Goal: Task Accomplishment & Management: Use online tool/utility

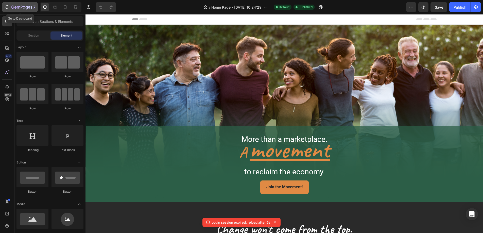
click at [11, 7] on icon "button" at bounding box center [21, 7] width 21 height 4
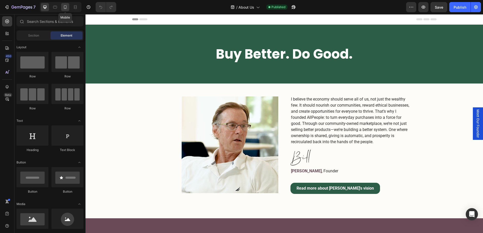
click at [65, 7] on icon at bounding box center [65, 7] width 5 height 5
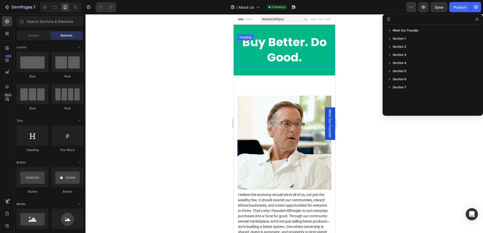
click at [240, 55] on h2 "Buy Better. Do Good." at bounding box center [284, 49] width 94 height 31
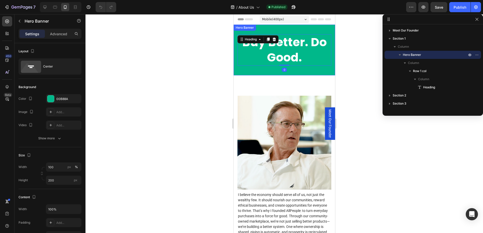
click at [238, 74] on div "Buy Better. Do Good. Heading 0 Row" at bounding box center [283, 50] width 101 height 108
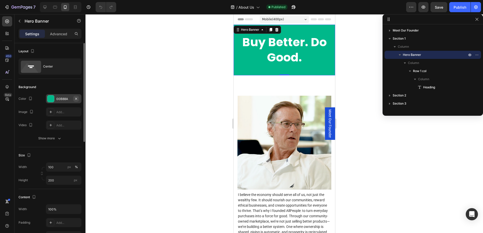
click at [75, 99] on icon "button" at bounding box center [76, 98] width 2 height 2
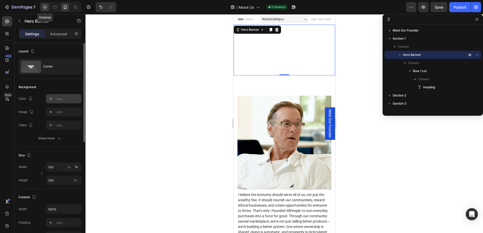
click at [45, 5] on icon at bounding box center [44, 7] width 5 height 5
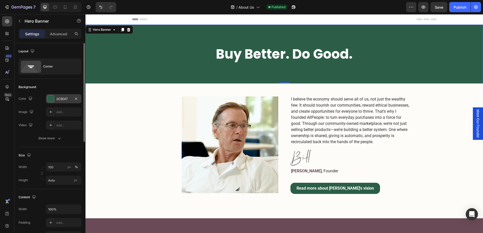
click at [63, 98] on div "2C5E47" at bounding box center [63, 99] width 15 height 5
click at [63, 7] on icon at bounding box center [65, 7] width 5 height 5
type input "200"
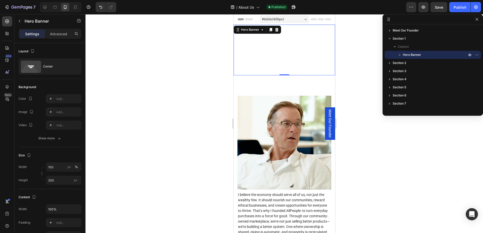
click at [238, 71] on div "Buy Better. Do Good. Heading Row" at bounding box center [283, 50] width 101 height 108
click at [49, 100] on icon at bounding box center [51, 99] width 4 height 4
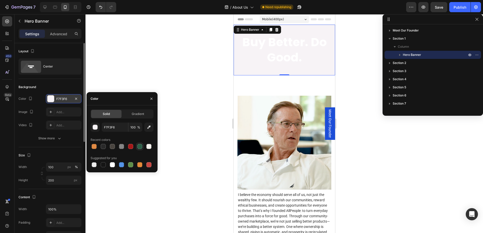
click at [140, 148] on div at bounding box center [139, 146] width 5 height 5
type input "2C5E47"
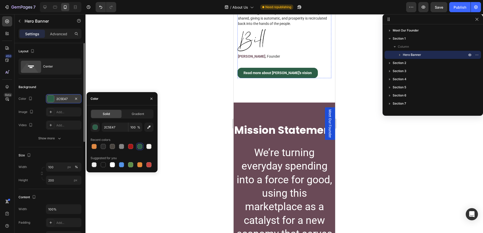
scroll to position [214, 0]
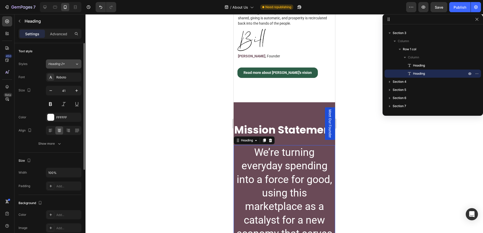
click at [63, 65] on span "Heading 2*" at bounding box center [56, 64] width 16 height 5
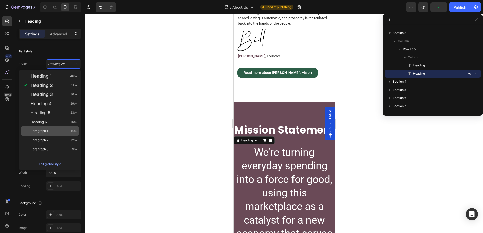
click at [45, 129] on span "Paragraph 1" at bounding box center [39, 130] width 17 height 5
type input "14"
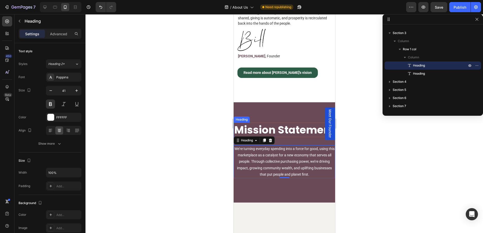
click at [258, 131] on h2 "Mission Statement" at bounding box center [283, 130] width 101 height 14
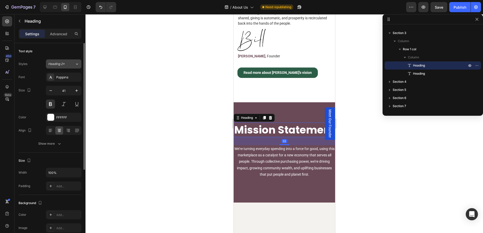
click at [61, 64] on span "Heading 2*" at bounding box center [56, 64] width 16 height 5
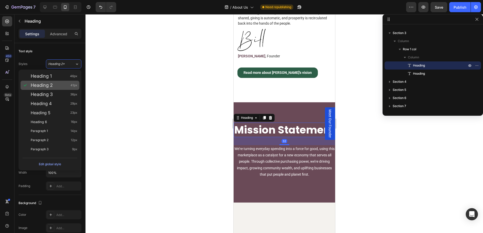
click at [47, 86] on span "Heading 2" at bounding box center [42, 85] width 22 height 5
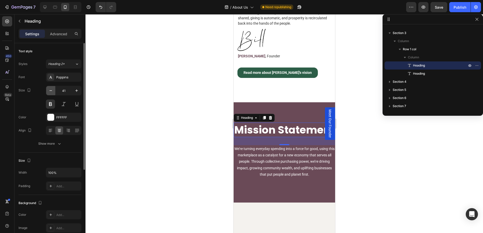
click at [51, 91] on icon "button" at bounding box center [50, 90] width 3 height 1
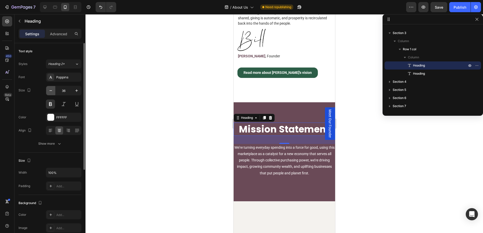
click at [51, 91] on icon "button" at bounding box center [50, 90] width 3 height 1
type input "34"
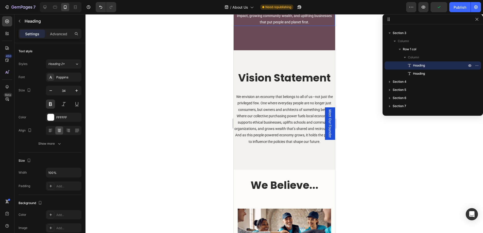
scroll to position [358, 0]
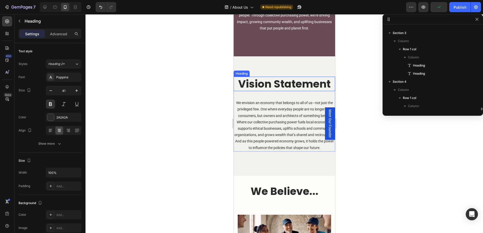
click at [283, 85] on h2 "Vision Statement" at bounding box center [283, 84] width 101 height 14
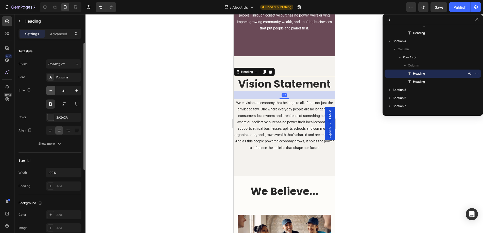
click at [50, 91] on icon "button" at bounding box center [50, 90] width 5 height 5
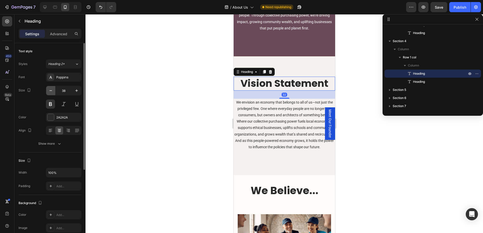
click at [50, 91] on icon "button" at bounding box center [50, 90] width 5 height 5
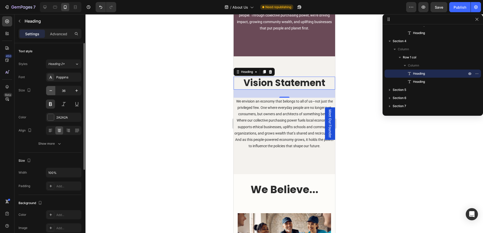
click at [50, 91] on icon "button" at bounding box center [50, 90] width 5 height 5
type input "34"
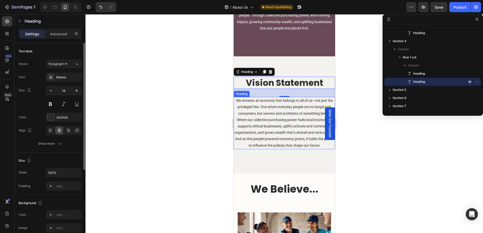
click at [263, 121] on h2 "We envision an economy that belongs to all of us—not just the privileged few. O…" at bounding box center [283, 123] width 101 height 52
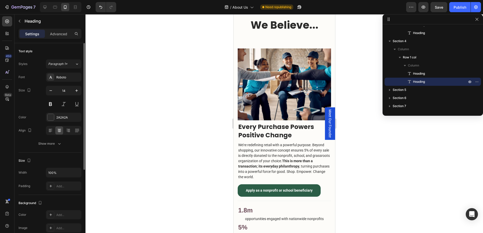
scroll to position [522, 0]
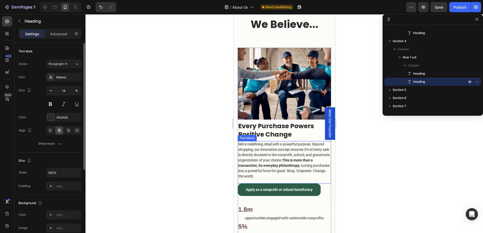
click at [265, 153] on p "We’re redefining retail with a powerful purpose. Beyond shopping, our innovativ…" at bounding box center [284, 160] width 92 height 37
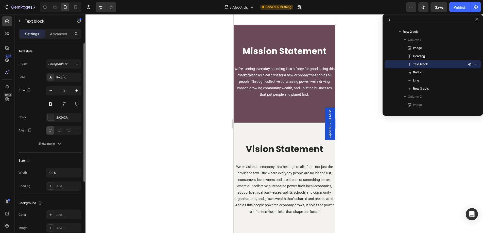
scroll to position [335, 0]
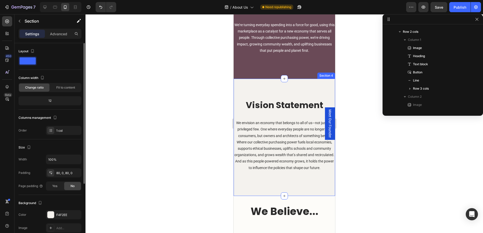
click at [237, 177] on div "Vision Statement Heading We envision an economy that belongs to all of us—not j…" at bounding box center [283, 137] width 101 height 117
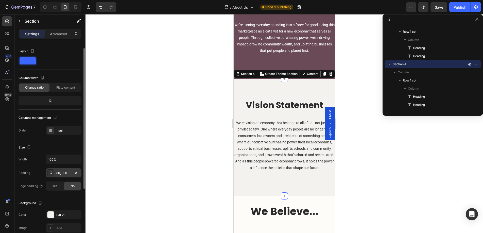
scroll to position [10, 0]
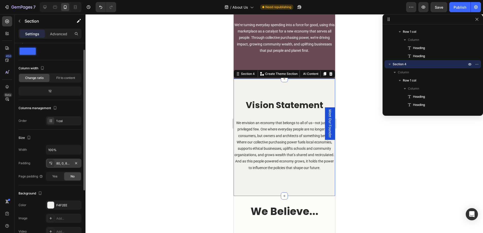
click at [62, 164] on div "80, 0, 80, 0" at bounding box center [63, 163] width 15 height 5
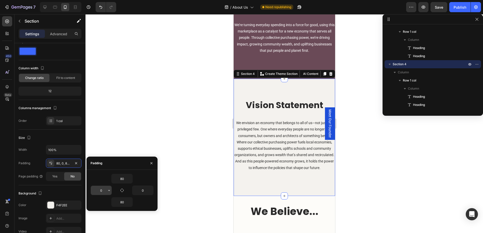
click at [104, 190] on input "0" at bounding box center [101, 190] width 21 height 9
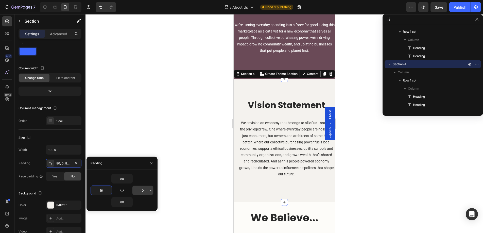
type input "16"
click at [144, 192] on input "0" at bounding box center [142, 190] width 21 height 9
type input "16"
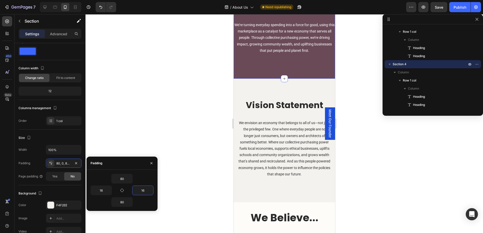
click at [237, 65] on div "Mission Statement Heading We’re turning everyday spending into a force for good…" at bounding box center [283, 30] width 101 height 98
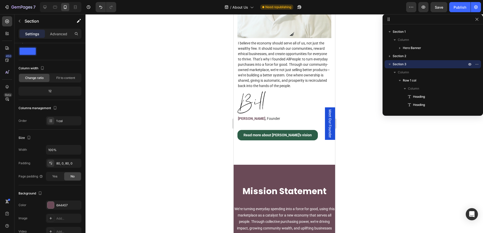
scroll to position [100, 0]
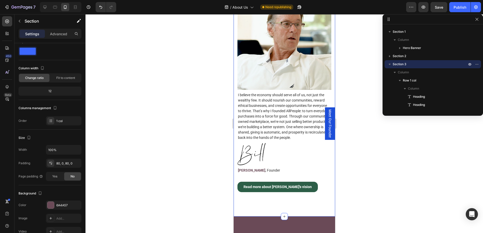
click at [237, 102] on div "Image I believe the economy should serve all of us, not just the wealthy few. I…" at bounding box center [283, 96] width 101 height 241
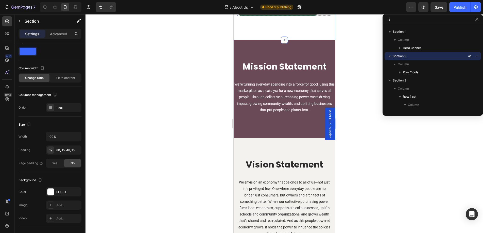
scroll to position [280, 0]
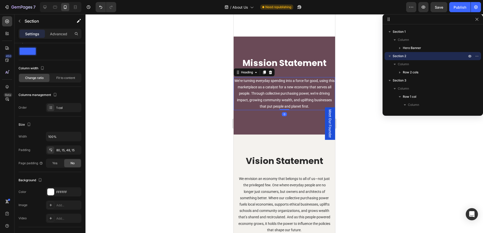
click at [256, 84] on h2 "We’re turning everyday spending into a force for good, using this marketplace a…" at bounding box center [283, 93] width 101 height 33
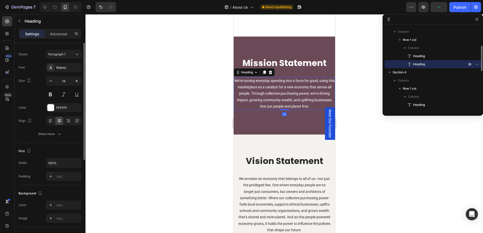
scroll to position [0, 0]
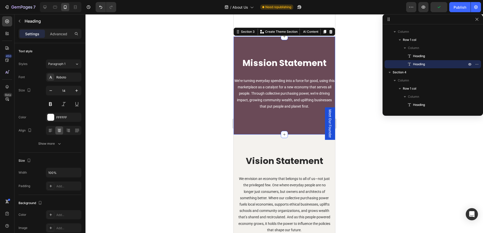
click at [238, 130] on div "Mission Statement Heading We’re turning everyday spending into a force for good…" at bounding box center [283, 86] width 101 height 98
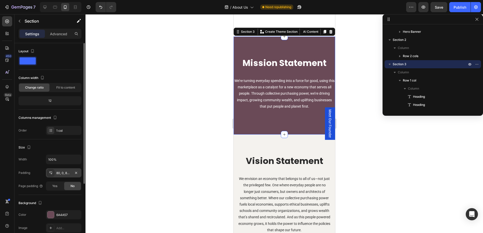
click at [69, 171] on div "80, 0, 80, 0" at bounding box center [63, 173] width 15 height 5
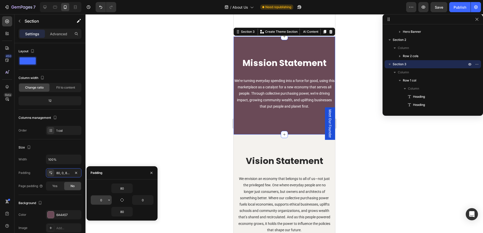
click at [105, 199] on input "0" at bounding box center [101, 199] width 21 height 9
type input "15"
click at [141, 199] on input "0" at bounding box center [142, 199] width 21 height 9
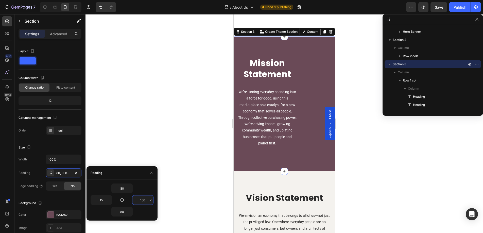
type input "15"
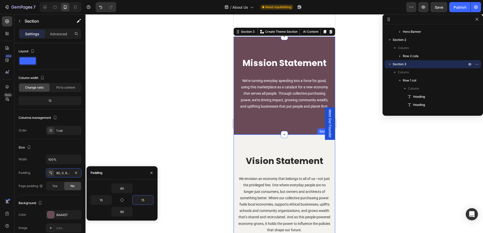
click at [236, 167] on div "Vision Statement Heading We envision an economy that belongs to all of us—not j…" at bounding box center [283, 196] width 101 height 124
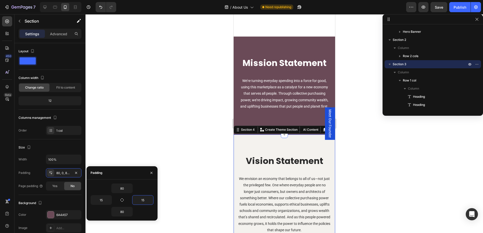
scroll to position [72, 0]
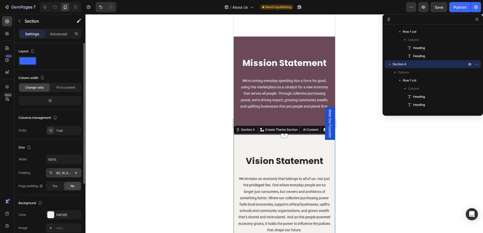
click at [65, 174] on div "80, 16, 80, 16" at bounding box center [63, 173] width 15 height 5
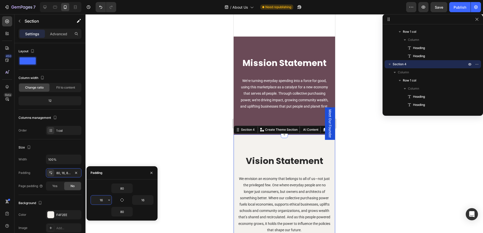
click at [106, 202] on input "16" at bounding box center [101, 199] width 21 height 9
type input "15"
click at [142, 200] on input "16" at bounding box center [142, 199] width 21 height 9
type input "15"
click at [200, 179] on div at bounding box center [283, 123] width 397 height 219
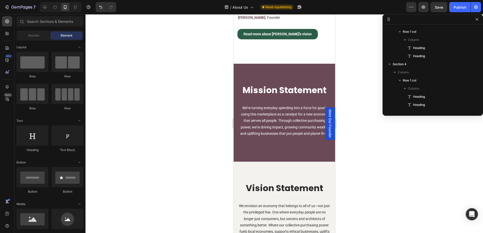
scroll to position [252, 0]
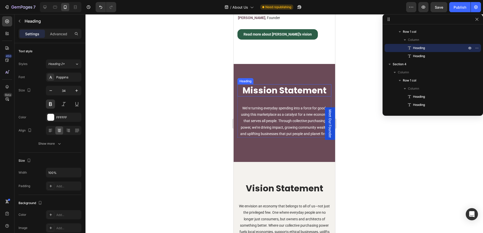
click at [275, 88] on h2 "Mission Statement" at bounding box center [284, 90] width 94 height 12
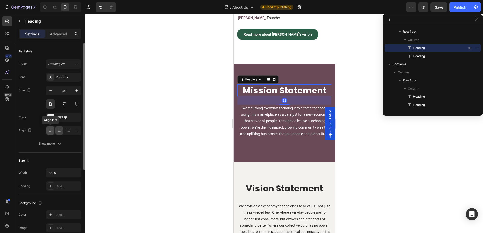
click at [51, 130] on icon at bounding box center [50, 130] width 5 height 5
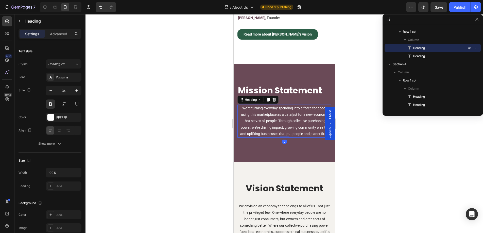
click at [256, 120] on h2 "We’re turning everyday spending into a force for good, using this marketplace a…" at bounding box center [284, 120] width 94 height 33
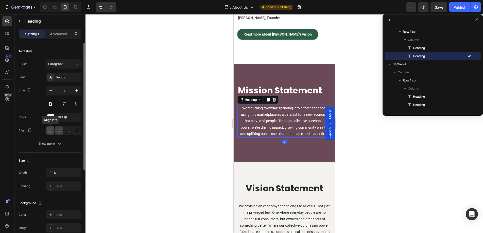
click at [49, 132] on icon at bounding box center [50, 130] width 5 height 5
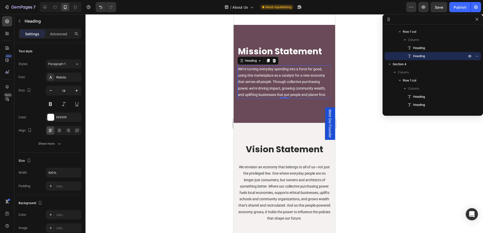
scroll to position [309, 0]
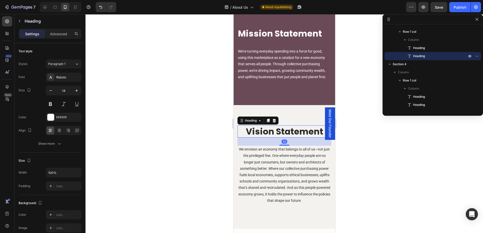
click at [256, 133] on h2 "Vision Statement" at bounding box center [284, 131] width 94 height 12
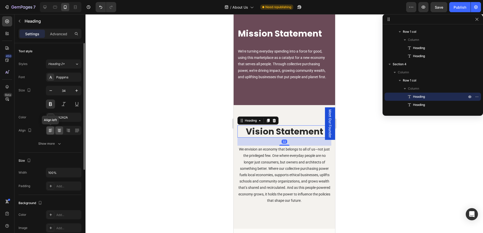
click at [47, 130] on div at bounding box center [50, 130] width 8 height 8
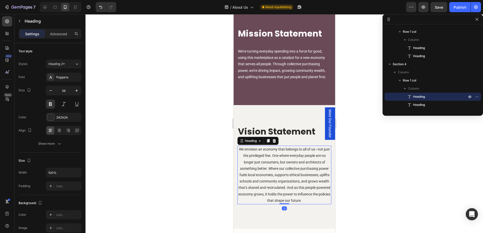
click at [257, 169] on h2 "We envision an economy that belongs to all of us—not just the privileged few. O…" at bounding box center [284, 175] width 94 height 59
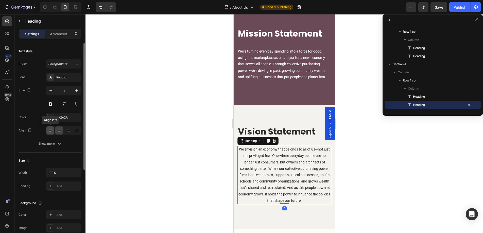
click at [52, 129] on icon at bounding box center [50, 130] width 5 height 5
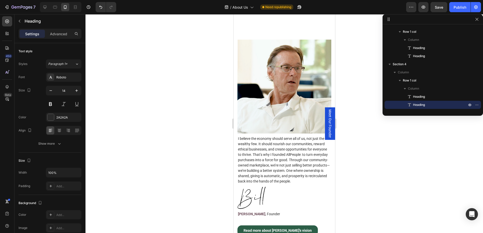
scroll to position [0, 0]
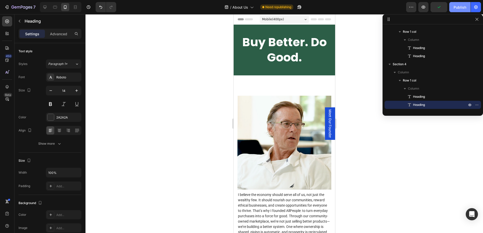
click at [458, 8] on div "Publish" at bounding box center [460, 7] width 13 height 5
click at [289, 18] on div "Mobile ( 400 px)" at bounding box center [283, 19] width 49 height 8
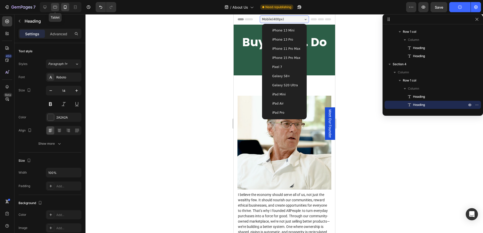
click at [56, 7] on icon at bounding box center [55, 7] width 5 height 5
type input "16"
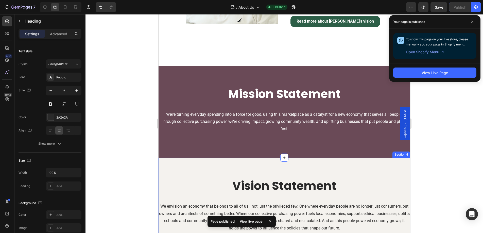
scroll to position [192, 0]
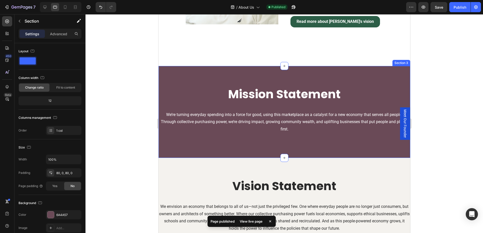
click at [170, 151] on div "Mission Statement Heading We’re turning everyday spending into a force for good…" at bounding box center [284, 112] width 252 height 92
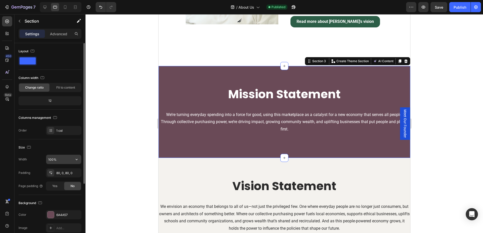
scroll to position [2, 0]
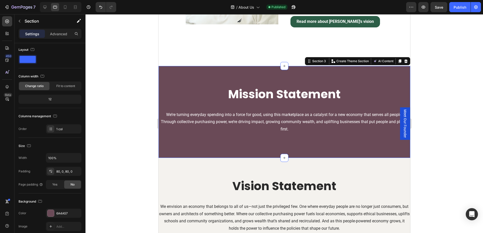
click at [56, 38] on div "Settings Advanced" at bounding box center [50, 34] width 63 height 10
click at [58, 32] on p "Advanced" at bounding box center [58, 33] width 17 height 5
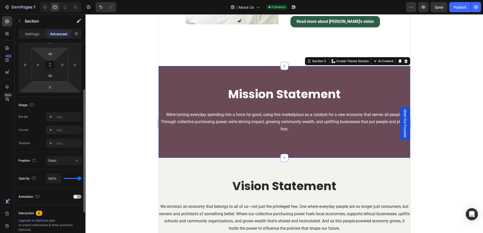
scroll to position [0, 0]
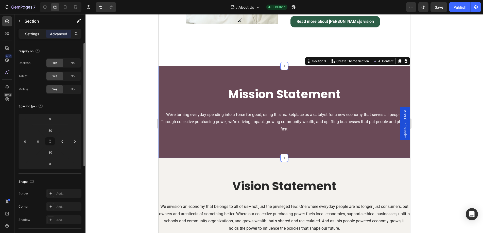
click at [34, 36] on p "Settings" at bounding box center [32, 33] width 14 height 5
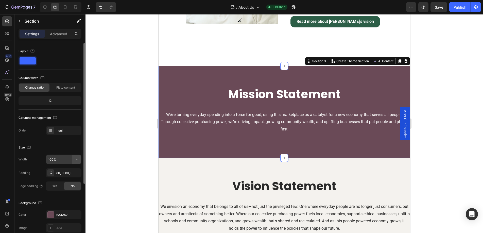
click at [80, 161] on button "button" at bounding box center [76, 159] width 9 height 9
click at [67, 148] on div "Size" at bounding box center [50, 147] width 63 height 8
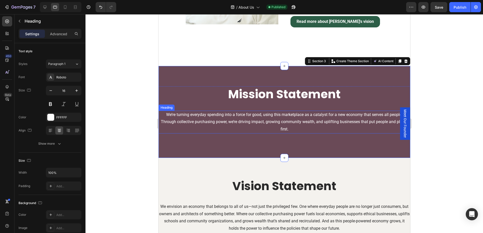
click at [216, 120] on h2 "We’re turning everyday spending into a force for good, using this marketplace a…" at bounding box center [284, 122] width 252 height 23
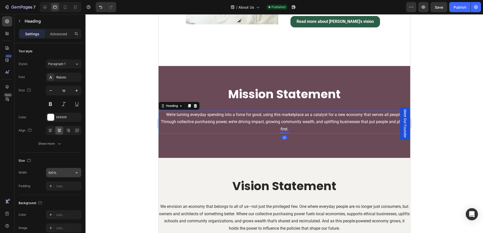
click at [65, 172] on input "100%" at bounding box center [63, 172] width 35 height 9
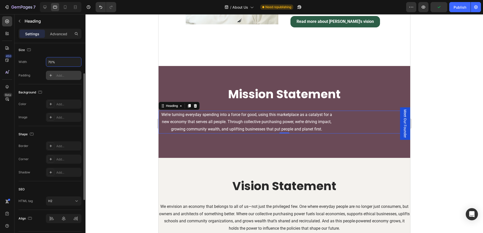
scroll to position [125, 0]
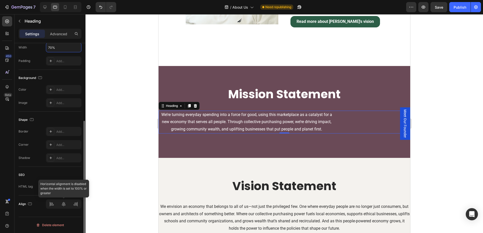
type input "70%"
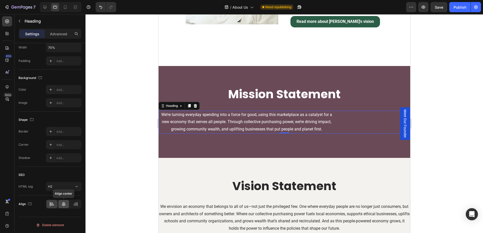
click at [64, 205] on icon at bounding box center [63, 203] width 5 height 5
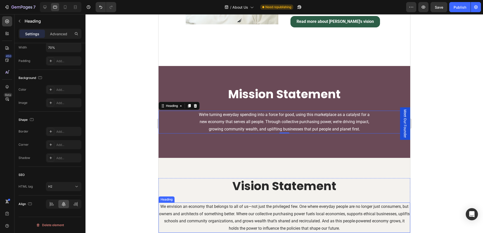
click at [222, 215] on h2 "We envision an economy that belongs to all of us—not just the privileged few. O…" at bounding box center [284, 217] width 252 height 30
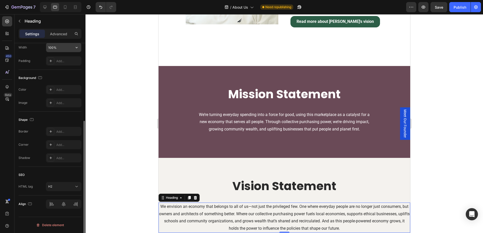
click at [55, 48] on input "100%" at bounding box center [63, 47] width 35 height 9
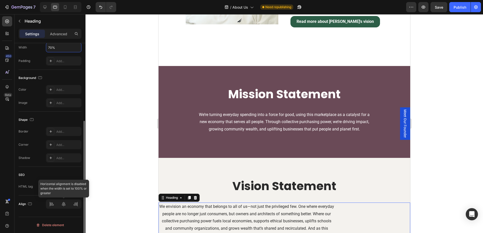
type input "70%"
click at [63, 205] on icon at bounding box center [64, 204] width 4 height 5
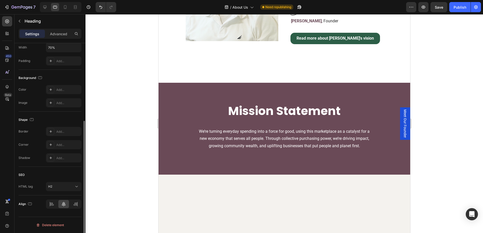
scroll to position [0, 0]
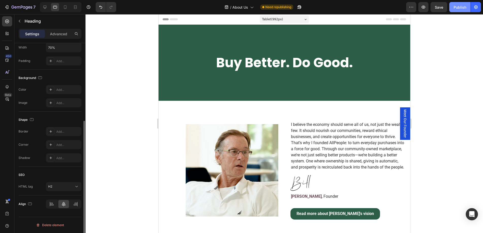
click at [458, 6] on div "Publish" at bounding box center [460, 7] width 13 height 5
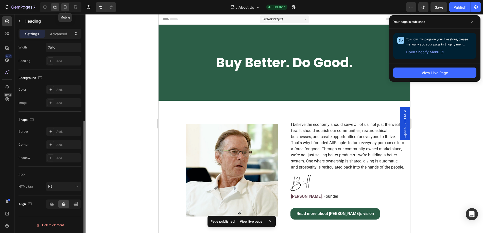
click at [66, 8] on icon at bounding box center [65, 7] width 3 height 4
type input "14"
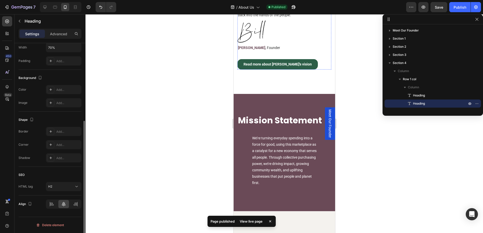
scroll to position [233, 0]
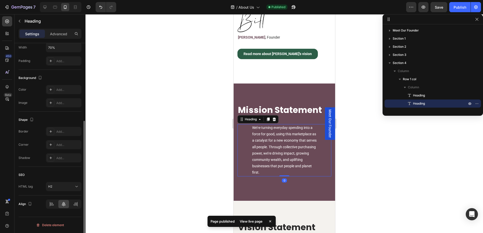
click at [247, 136] on div "We’re turning everyday spending into a force for good, using this marketplace a…" at bounding box center [284, 150] width 94 height 52
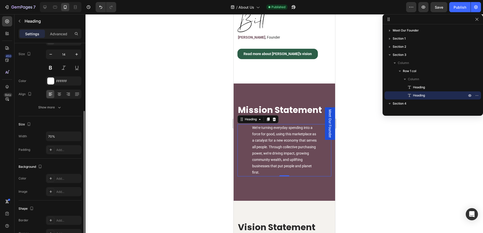
scroll to position [0, 0]
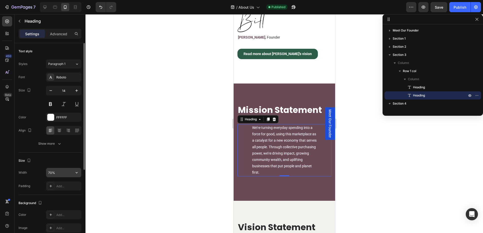
click at [55, 174] on input "70%" at bounding box center [63, 172] width 35 height 9
click at [80, 171] on button "button" at bounding box center [76, 172] width 9 height 9
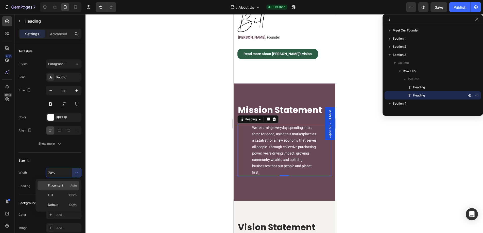
click at [59, 185] on span "Fit content" at bounding box center [55, 185] width 15 height 5
type input "Auto"
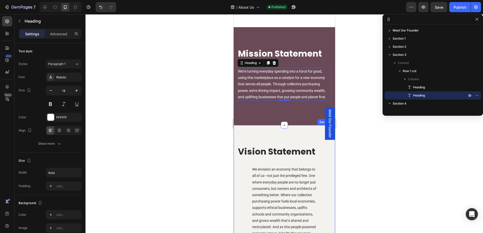
scroll to position [291, 0]
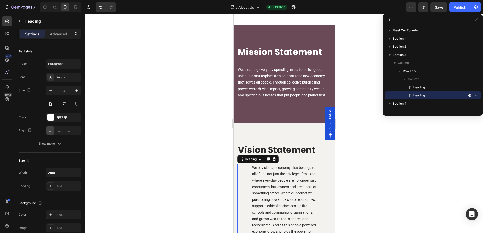
click at [276, 184] on h2 "We envision an economy that belongs to all of us—not just the privileged few. O…" at bounding box center [284, 206] width 66 height 84
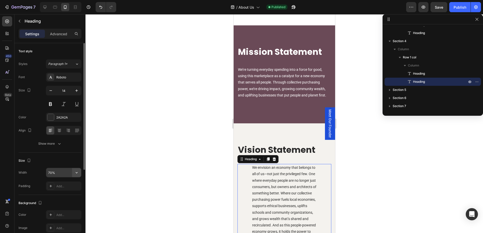
click at [78, 175] on icon "button" at bounding box center [76, 172] width 5 height 5
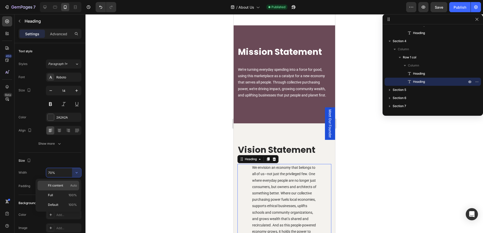
click at [62, 187] on span "Fit content" at bounding box center [55, 185] width 15 height 5
type input "Auto"
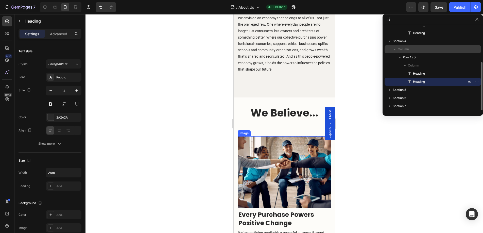
scroll to position [417, 0]
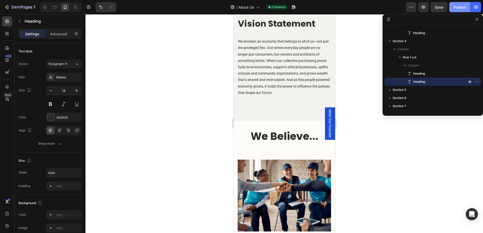
click at [457, 6] on div "Publish" at bounding box center [460, 7] width 13 height 5
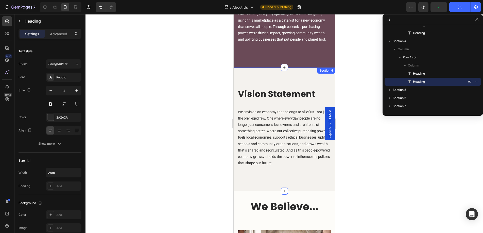
scroll to position [204, 0]
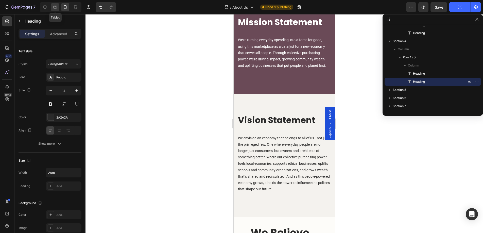
click at [54, 7] on icon at bounding box center [55, 7] width 5 height 5
type input "16"
type input "70%"
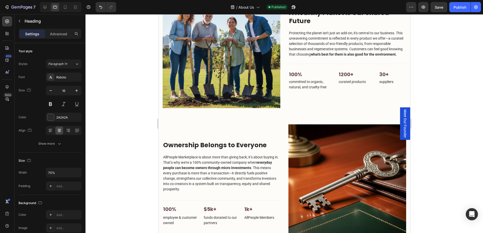
scroll to position [738, 0]
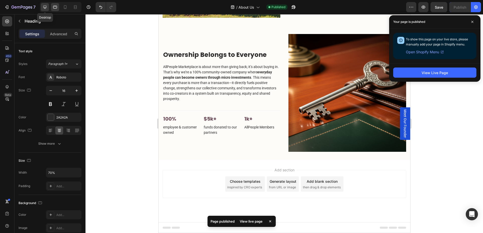
click at [45, 8] on icon at bounding box center [44, 7] width 3 height 3
type input "32"
type input "100%"
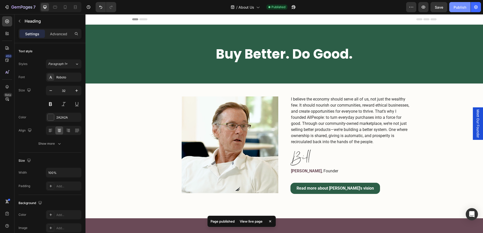
click at [462, 6] on div "Publish" at bounding box center [460, 7] width 13 height 5
